Goal: Task Accomplishment & Management: Use online tool/utility

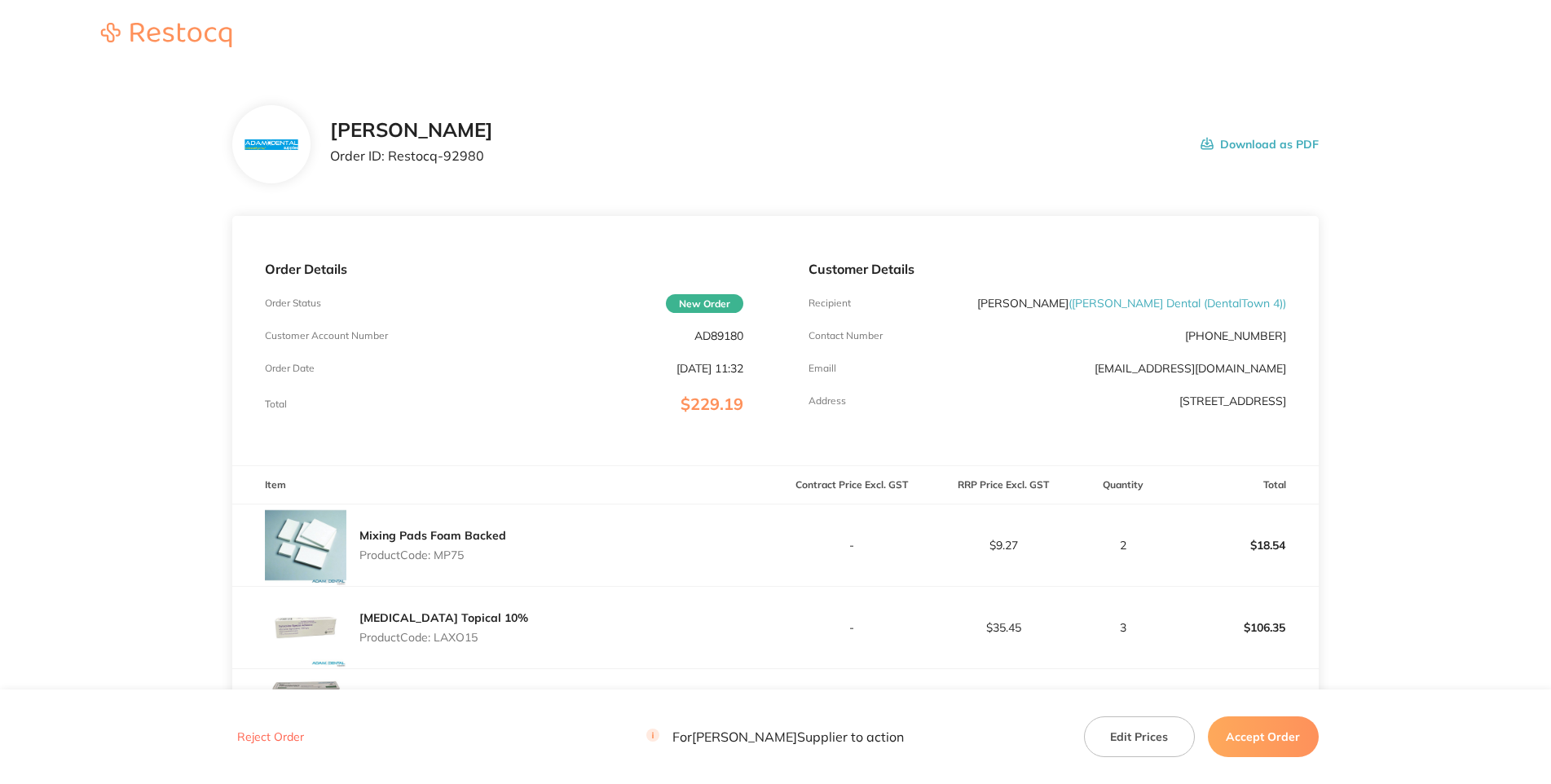
click at [890, 31] on header at bounding box center [775, 36] width 1551 height 73
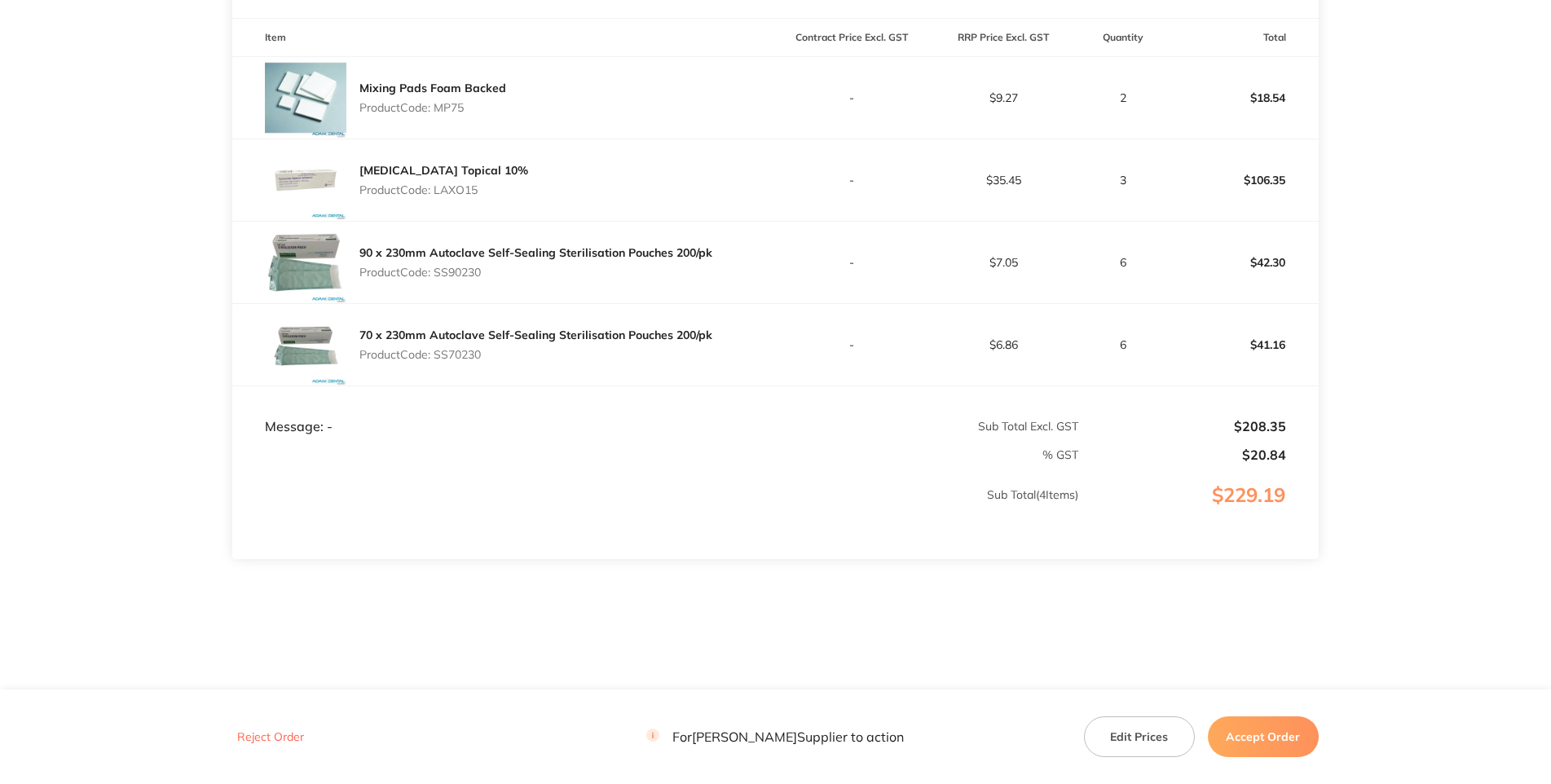
scroll to position [37, 0]
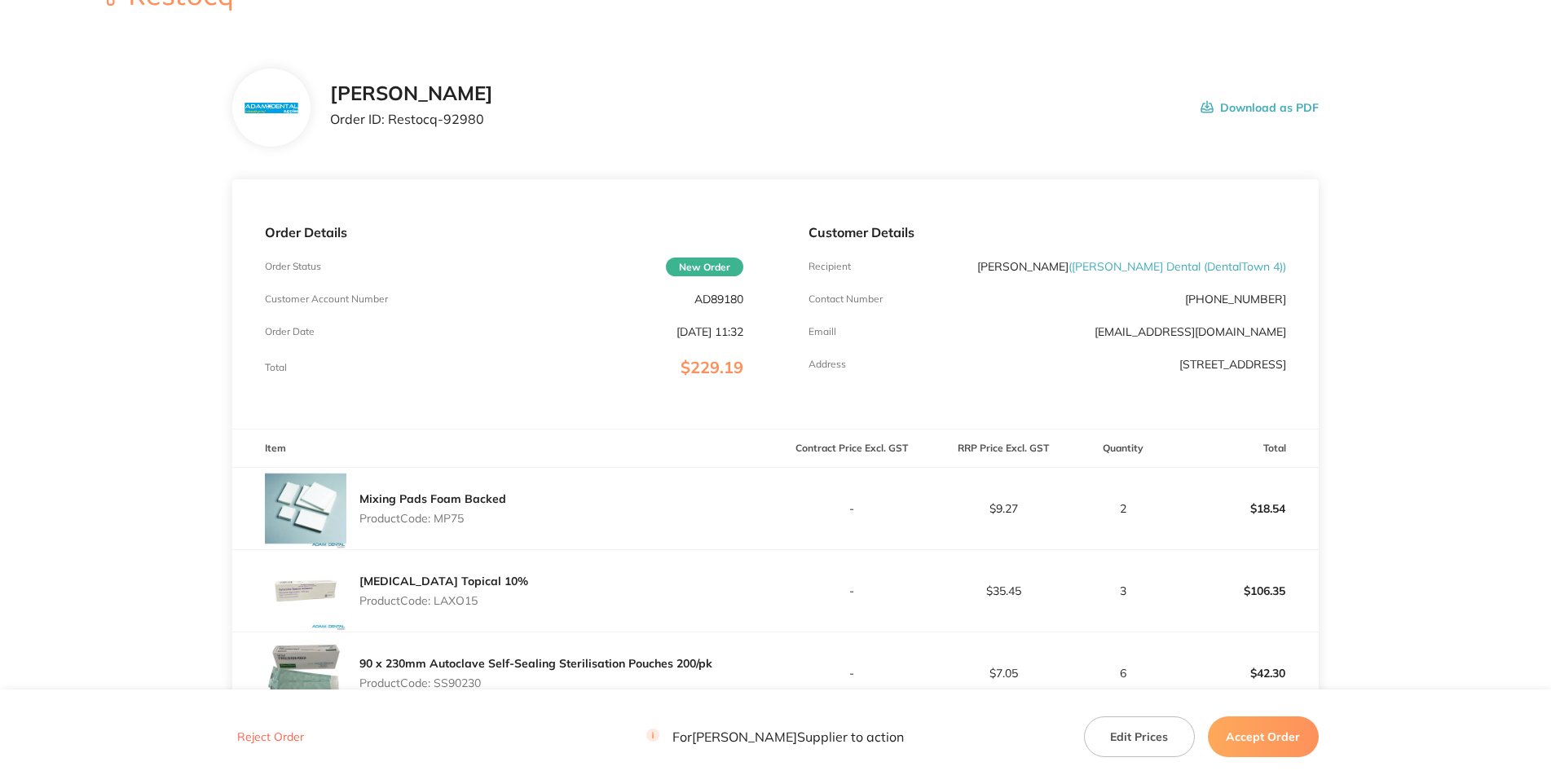
click at [714, 305] on p "AD89180" at bounding box center [718, 299] width 48 height 13
click at [713, 305] on p "AD89180" at bounding box center [718, 299] width 48 height 13
click at [711, 305] on p "AD89180" at bounding box center [718, 299] width 48 height 13
click at [493, 105] on h2 "[PERSON_NAME]" at bounding box center [410, 93] width 163 height 22
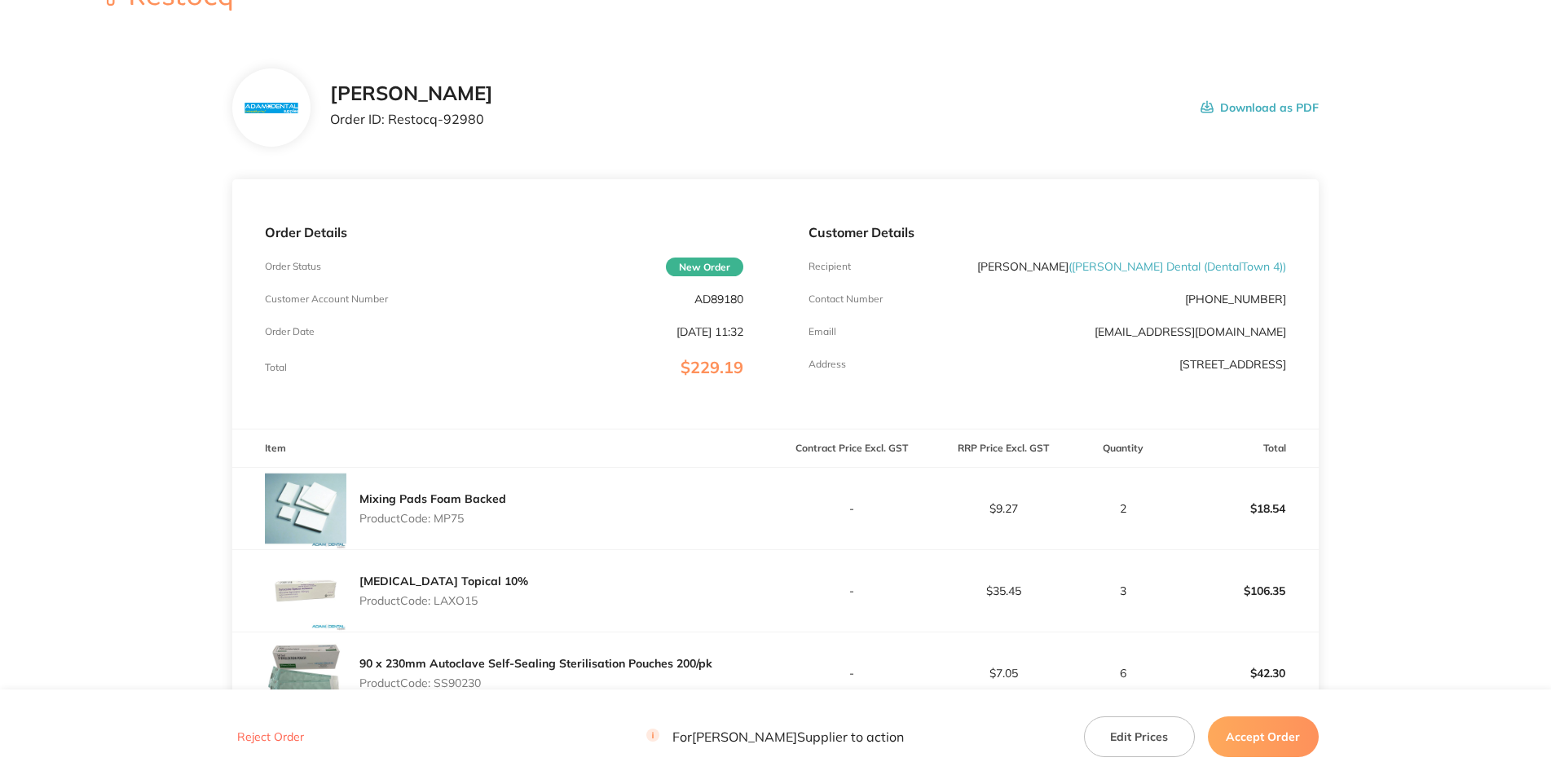
click at [727, 305] on p "AD89180" at bounding box center [718, 299] width 48 height 13
click at [463, 524] on p "Product Code: MP75" at bounding box center [432, 518] width 146 height 13
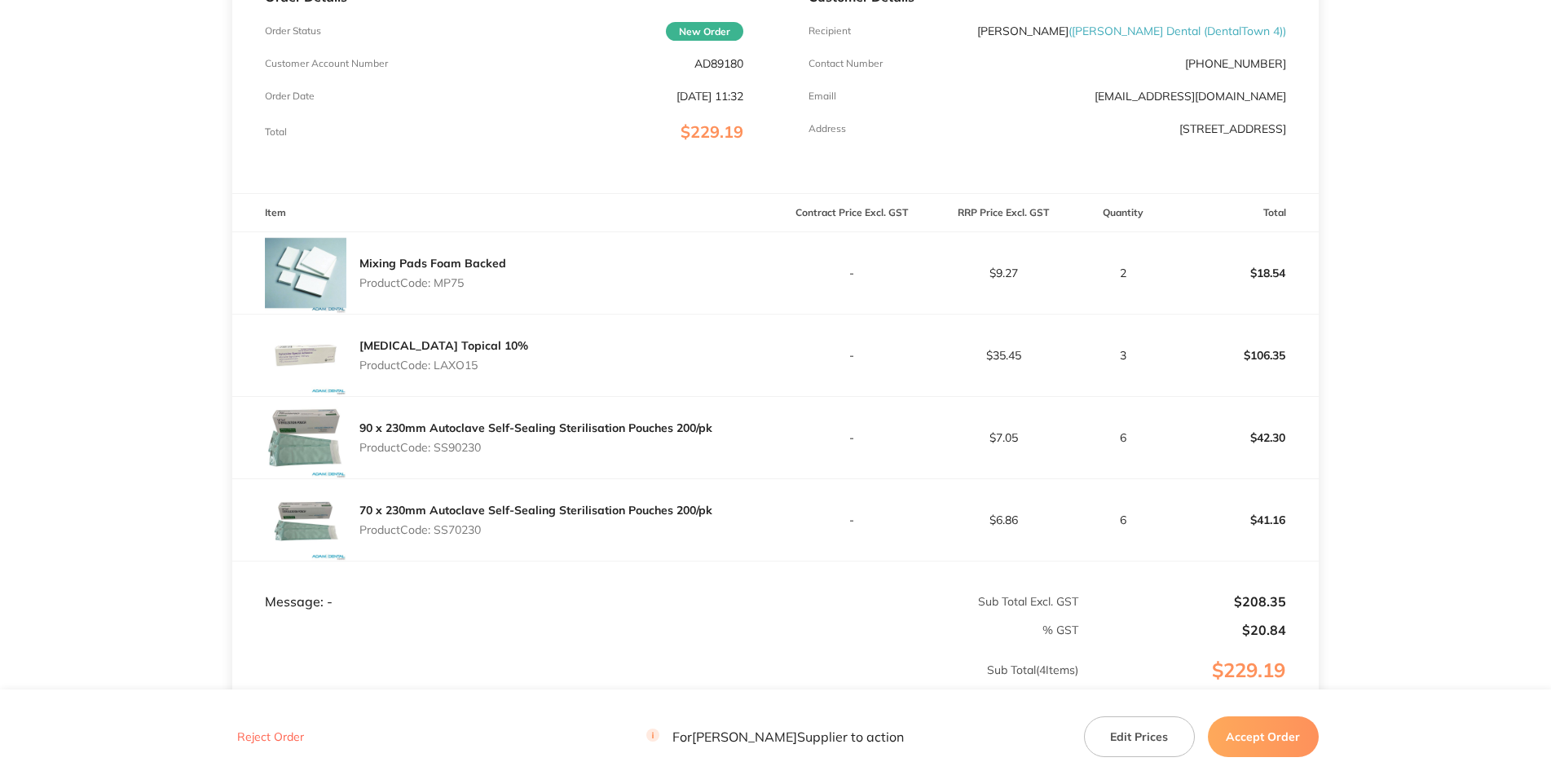
click at [463, 372] on p "Product Code: LAXO15" at bounding box center [444, 365] width 169 height 13
click at [464, 454] on p "Product Code: SS90230" at bounding box center [535, 447] width 353 height 13
click at [473, 536] on p "Product Code: SS70230" at bounding box center [535, 529] width 353 height 13
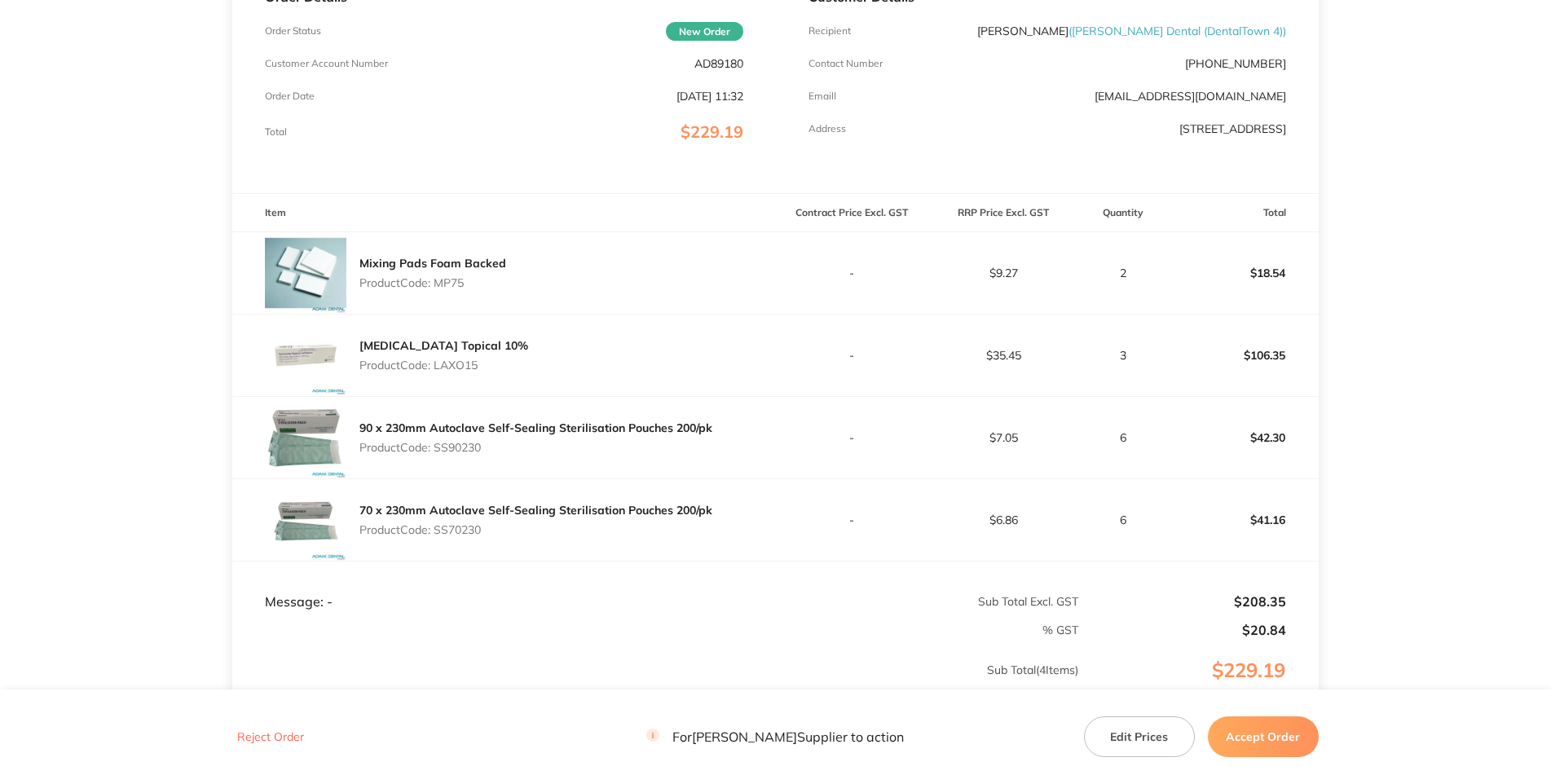
click at [473, 536] on p "Product Code: SS70230" at bounding box center [535, 529] width 353 height 13
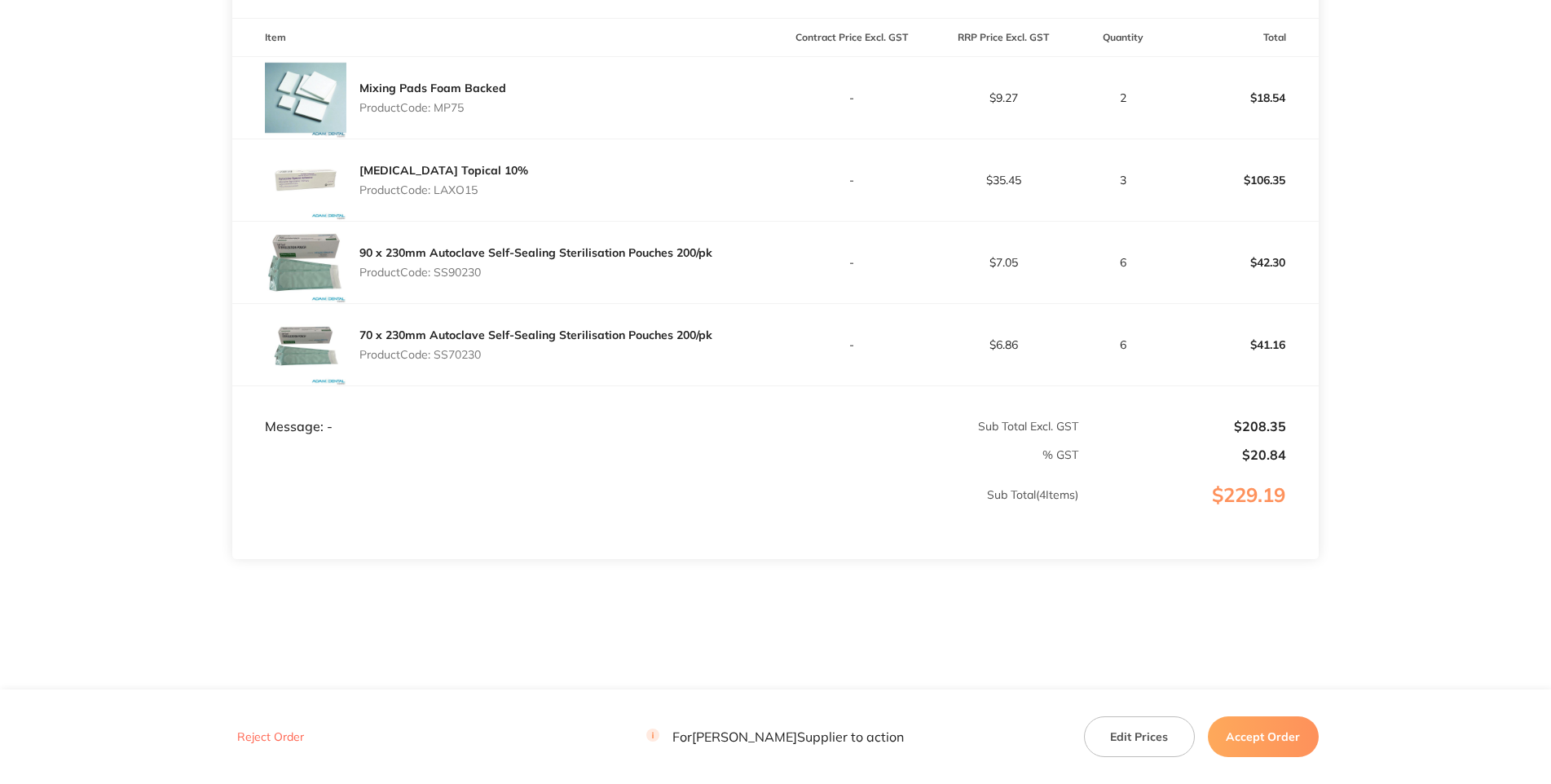
click at [1294, 732] on button "Accept Order" at bounding box center [1263, 736] width 110 height 40
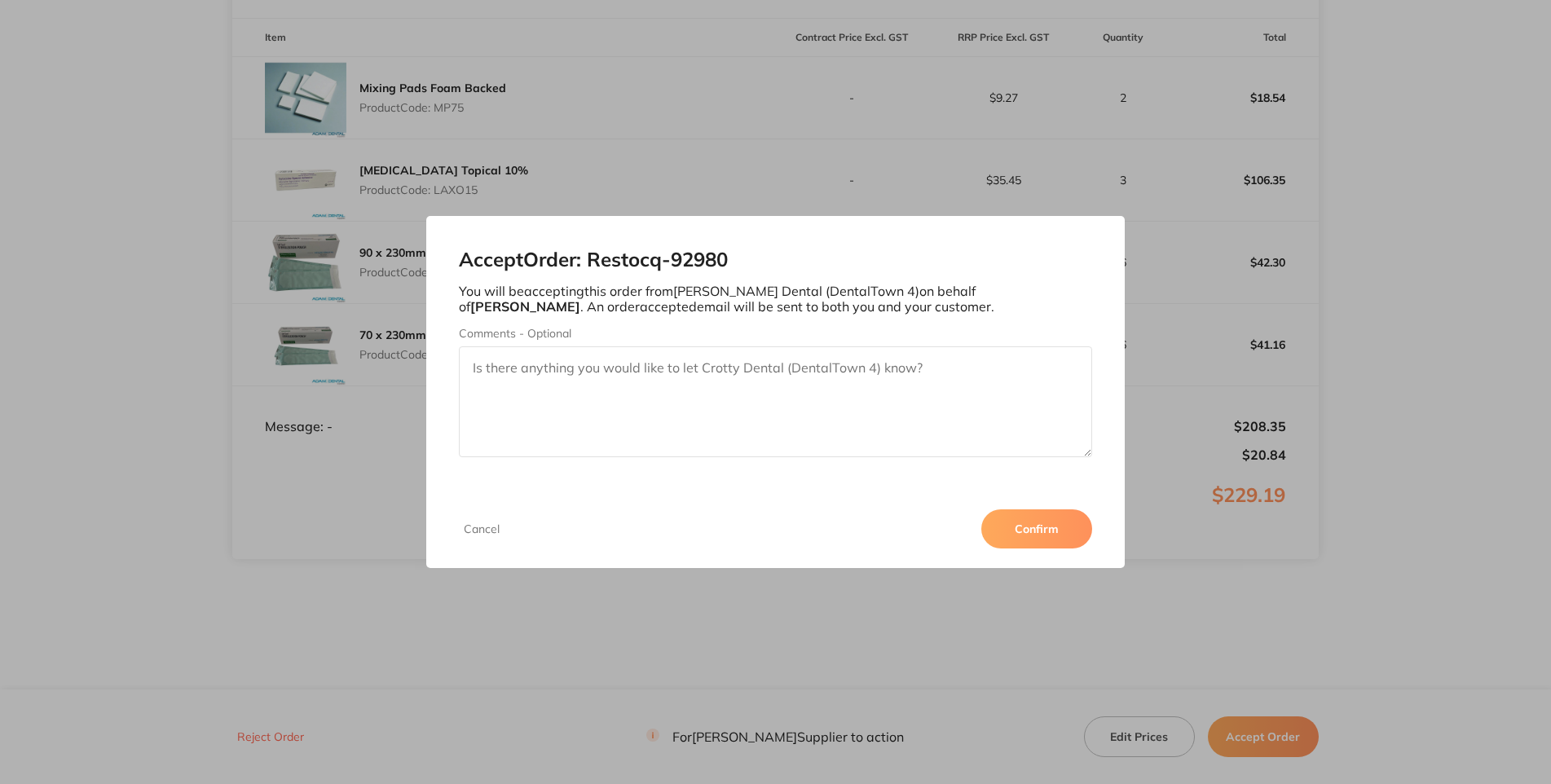
drag, startPoint x: 1077, startPoint y: 418, endPoint x: 1115, endPoint y: 452, distance: 51.0
click at [1081, 427] on div "Accept Order: Restocq- 92980 You will be accepting this order from [PERSON_NAME…" at bounding box center [775, 352] width 698 height 274
drag, startPoint x: 1073, startPoint y: 442, endPoint x: 1033, endPoint y: 442, distance: 40.0
click at [1033, 271] on h2 "Accept Order: Restocq- 92980" at bounding box center [775, 260] width 632 height 22
click at [1091, 271] on h2 "Accept Order: Restocq- 92980" at bounding box center [775, 260] width 632 height 22
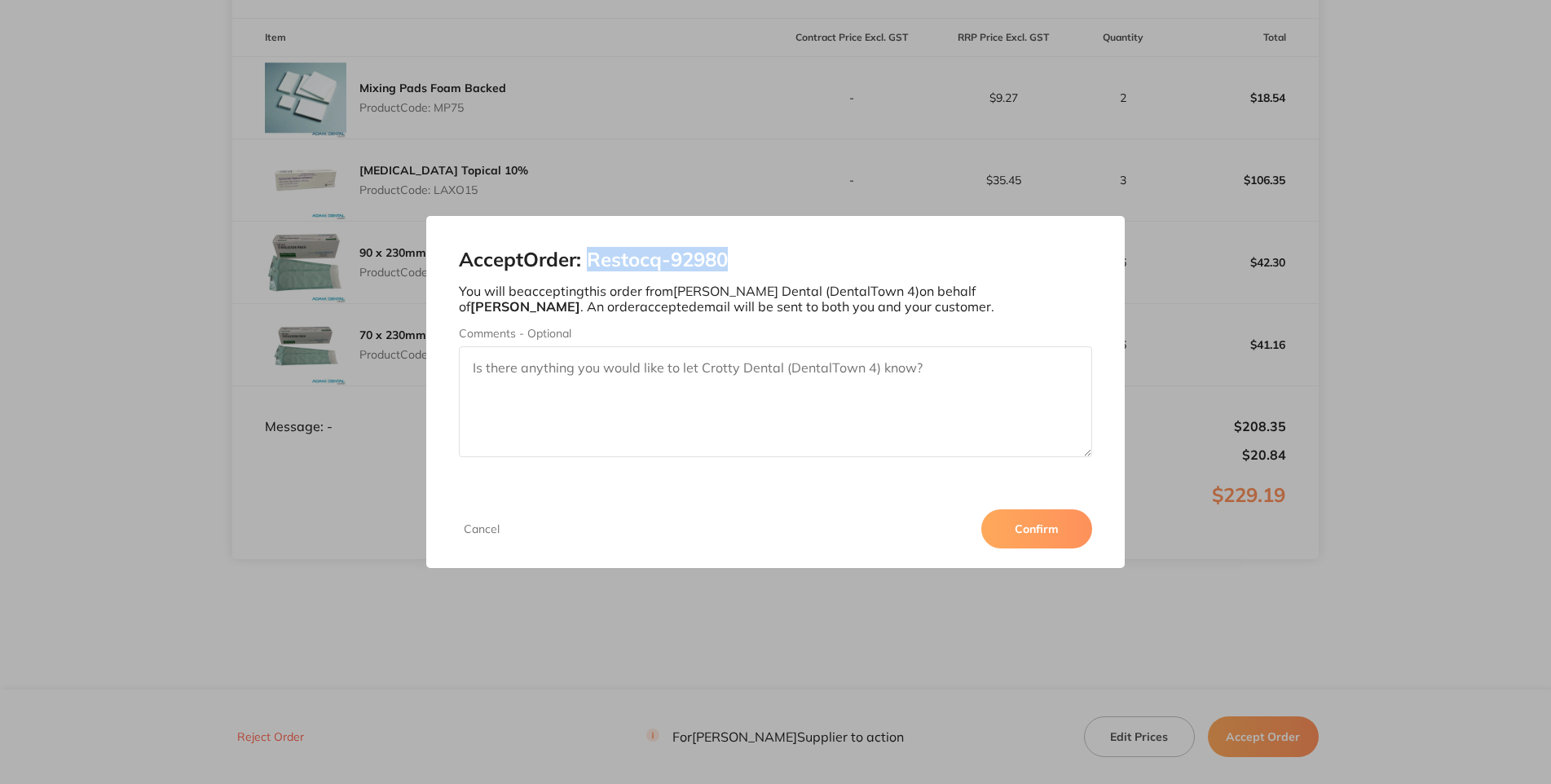
drag, startPoint x: 1093, startPoint y: 437, endPoint x: 949, endPoint y: 434, distance: 144.0
click at [949, 271] on h2 "Accept Order: Restocq- 92980" at bounding box center [775, 260] width 632 height 22
click at [1092, 549] on button "Confirm" at bounding box center [1035, 529] width 110 height 40
